Goal: Information Seeking & Learning: Learn about a topic

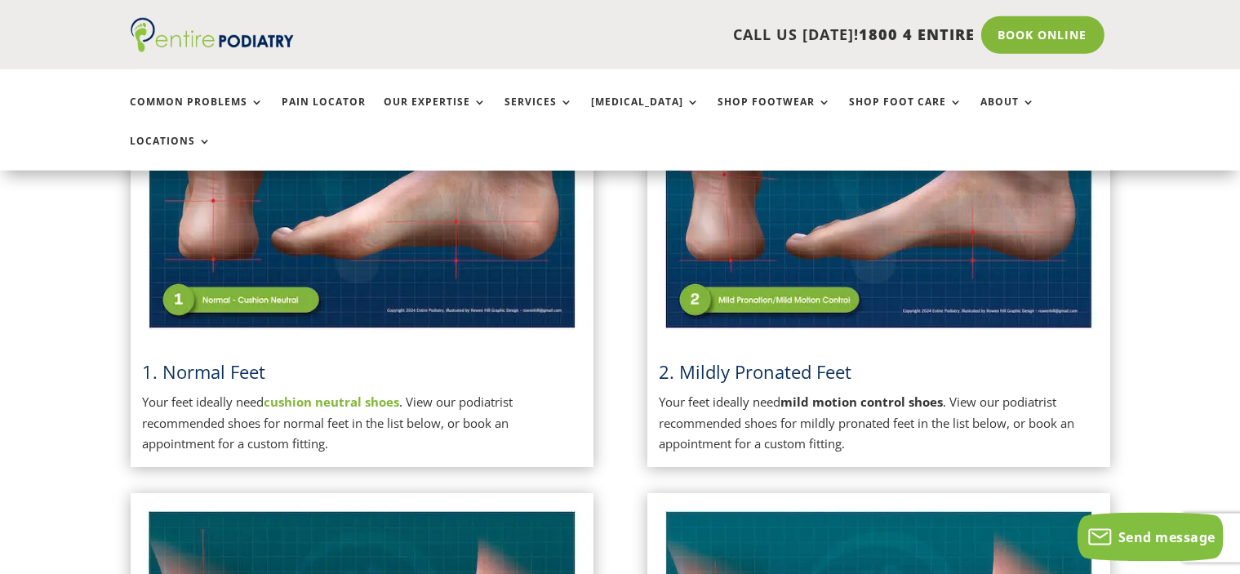
scroll to position [414, 0]
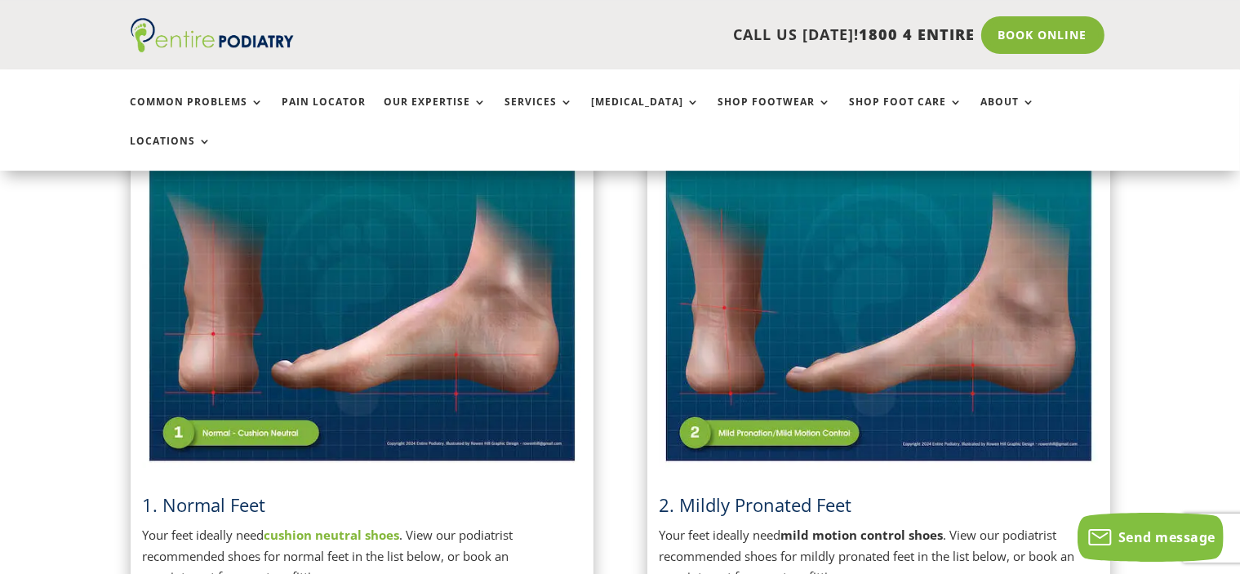
click at [738, 492] on span "2. Mildly Pronated Feet" at bounding box center [755, 504] width 193 height 24
click at [743, 299] on img at bounding box center [878, 312] width 438 height 309
click at [741, 404] on img at bounding box center [878, 312] width 438 height 309
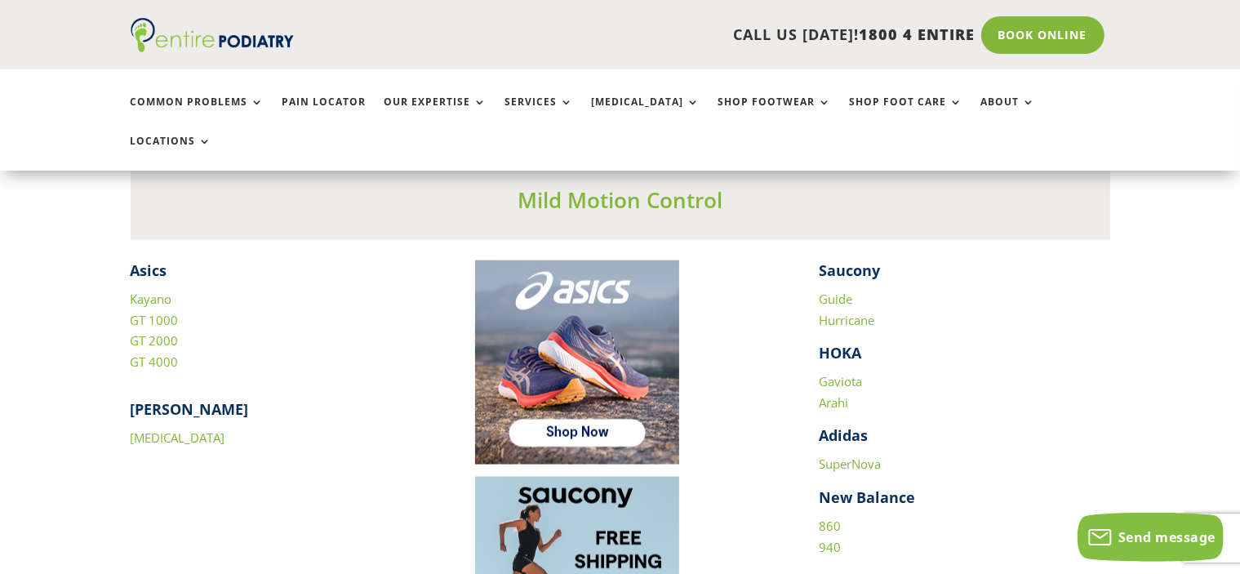
scroll to position [2239, 0]
click at [592, 384] on img at bounding box center [577, 362] width 204 height 204
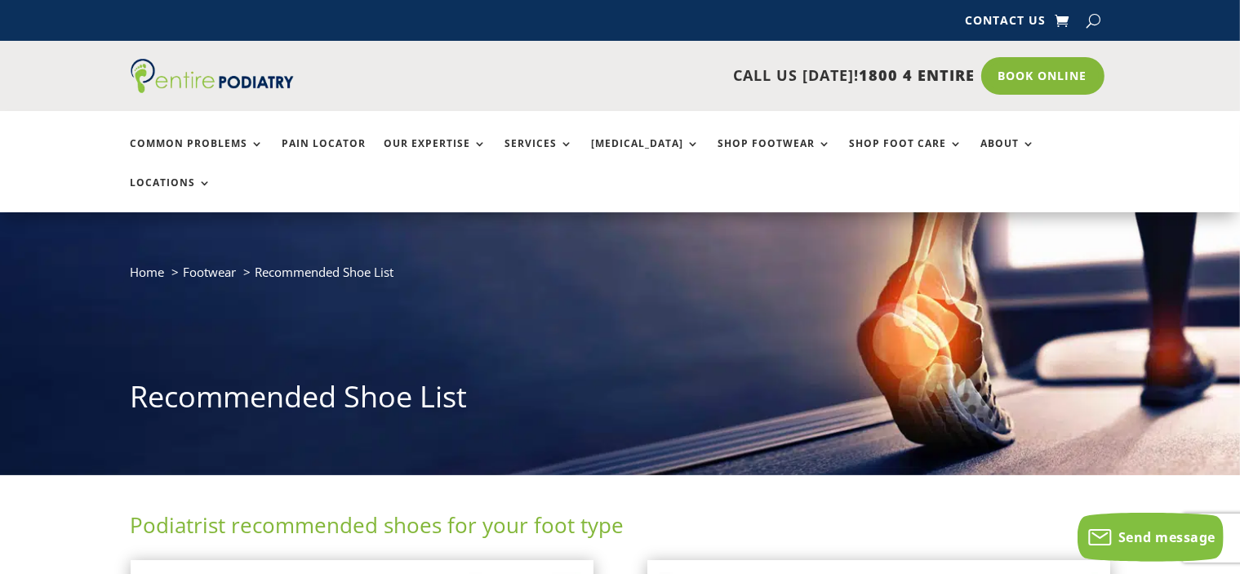
scroll to position [19, 0]
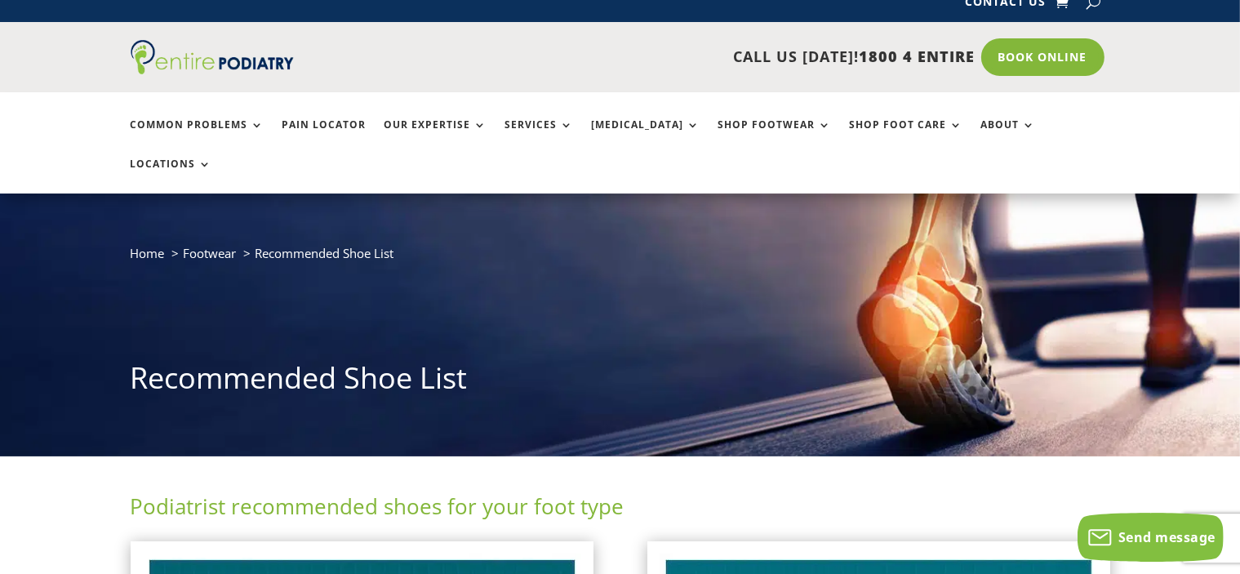
click at [694, 380] on div "Home Footwear Recommended Shoe List Recommended Shoe List" at bounding box center [620, 324] width 1240 height 262
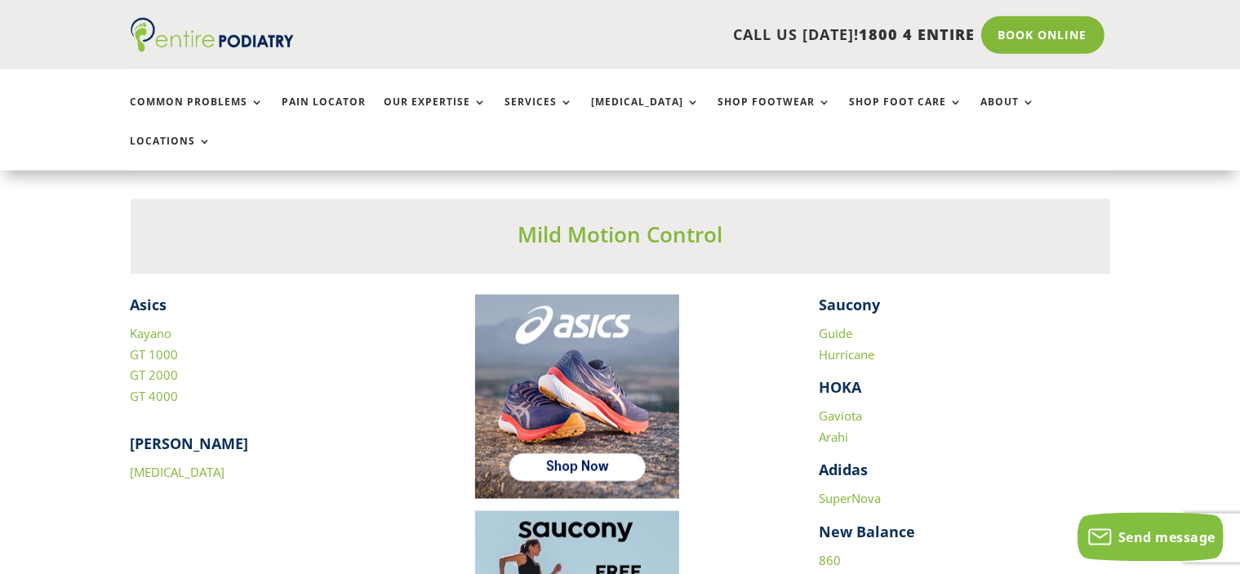
scroll to position [2205, 0]
click at [449, 293] on div "Asics Kayano GT 1000 GT 2000 GT 4000 [PERSON_NAME] [MEDICAL_DATA] Saucony Guide…" at bounding box center [620, 514] width 979 height 442
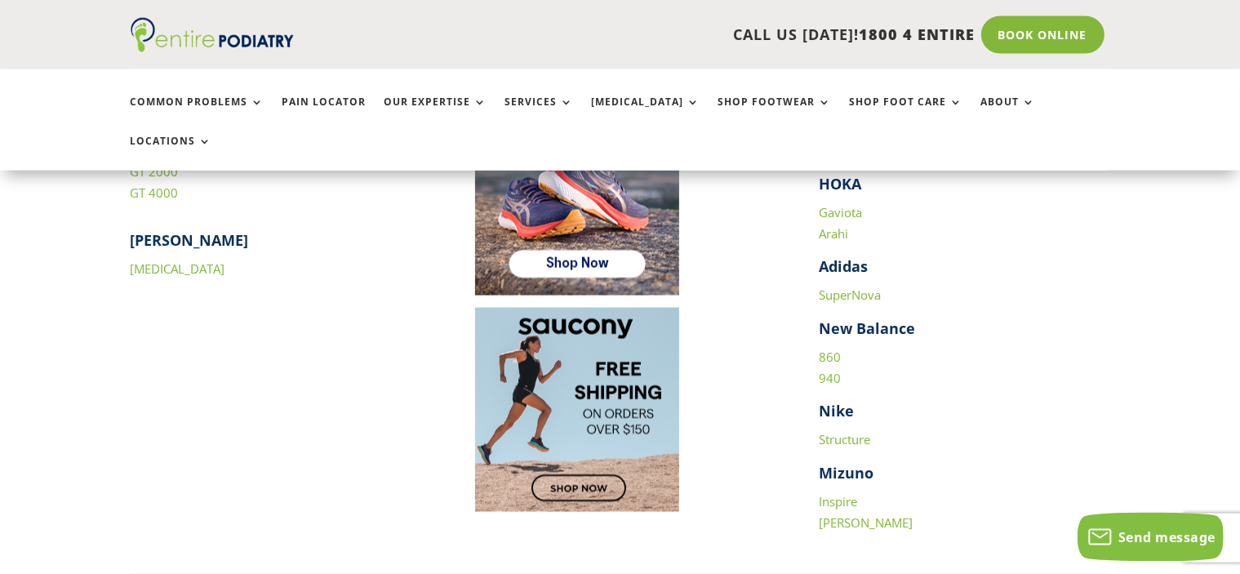
scroll to position [2406, 0]
click at [1014, 464] on h4 "Mizuno" at bounding box center [964, 478] width 291 height 29
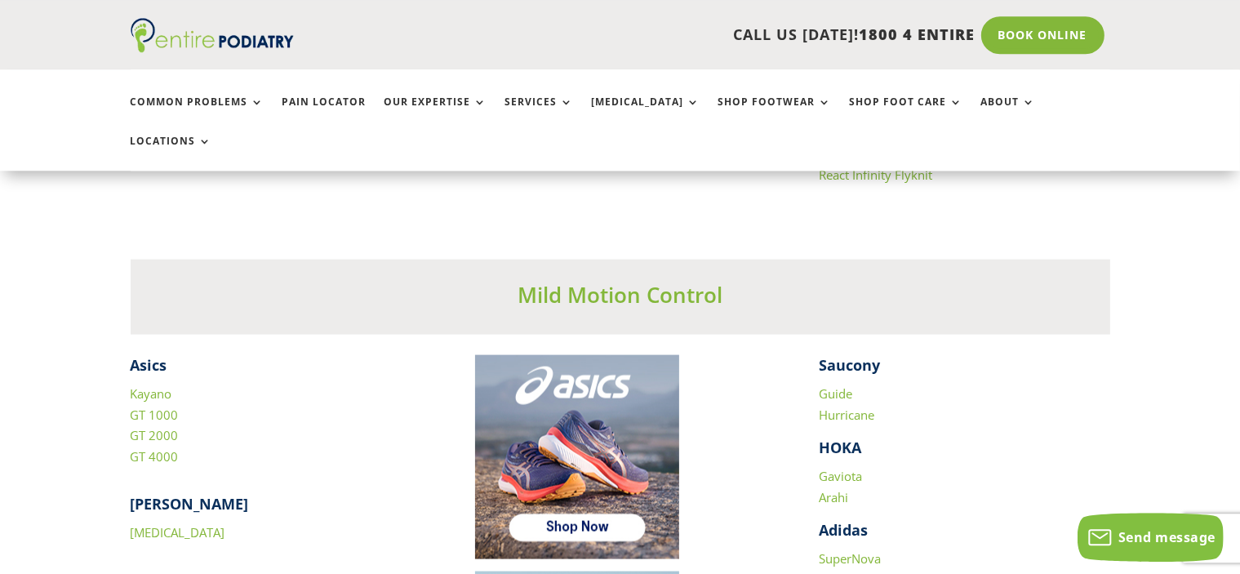
scroll to position [2163, 0]
